Goal: Information Seeking & Learning: Learn about a topic

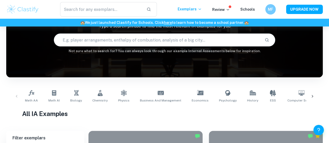
scroll to position [46, 0]
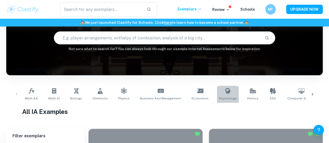
click at [220, 97] on span "Psychology" at bounding box center [228, 98] width 18 height 5
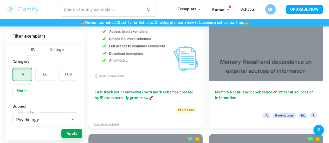
scroll to position [595, 0]
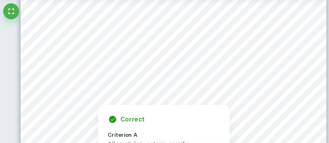
scroll to position [593, 0]
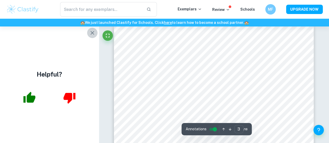
click at [94, 32] on icon "button" at bounding box center [92, 33] width 6 height 6
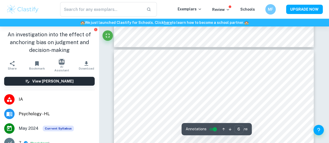
scroll to position [1352, 0]
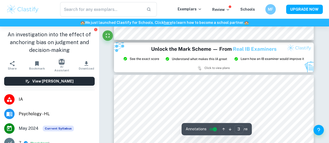
type input "2"
